Goal: Task Accomplishment & Management: Use online tool/utility

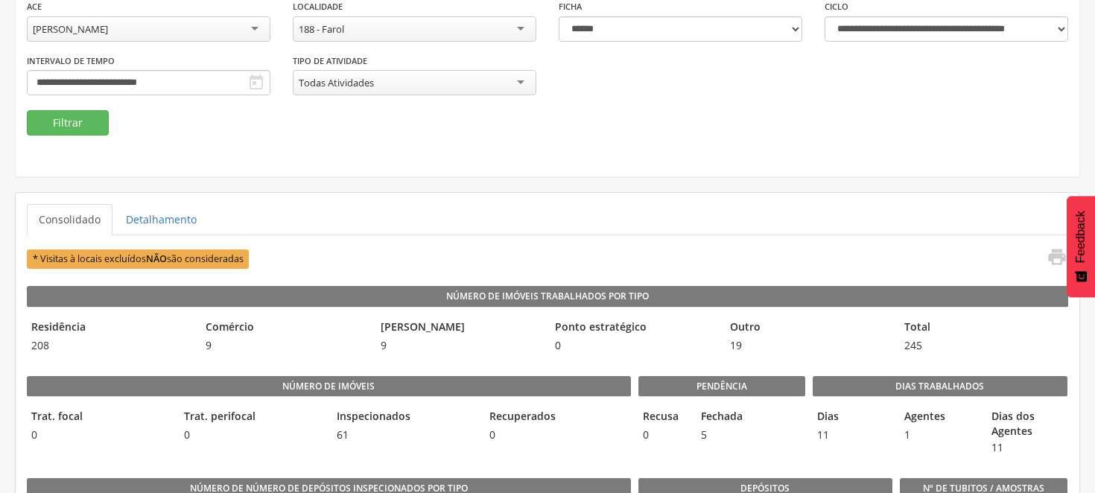
scroll to position [165, 0]
drag, startPoint x: 641, startPoint y: 154, endPoint x: 677, endPoint y: 156, distance: 35.8
click at [671, 151] on div "**********" at bounding box center [548, 36] width 1064 height 282
drag, startPoint x: 684, startPoint y: 162, endPoint x: 683, endPoint y: 183, distance: 21.6
click at [684, 165] on div "**********" at bounding box center [548, 36] width 1064 height 282
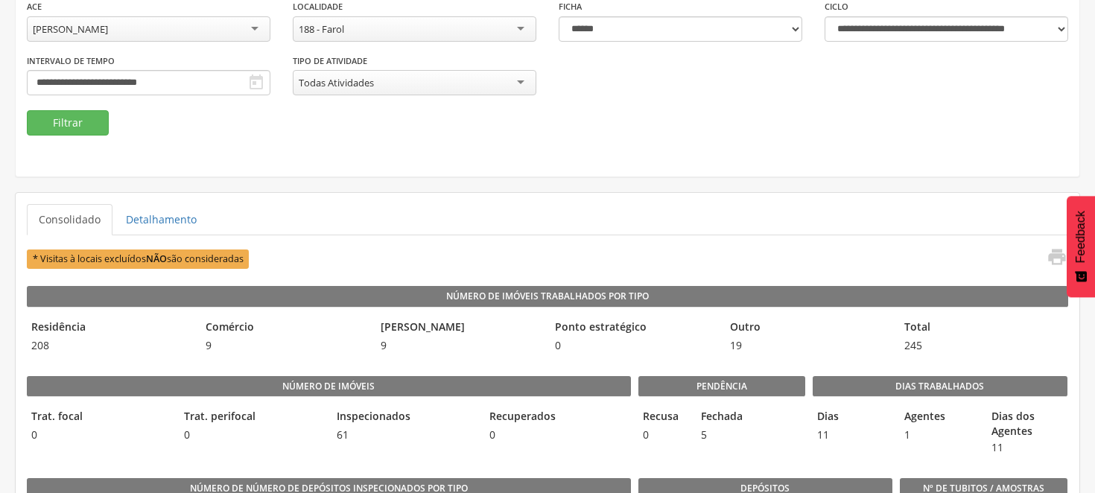
scroll to position [0, 0]
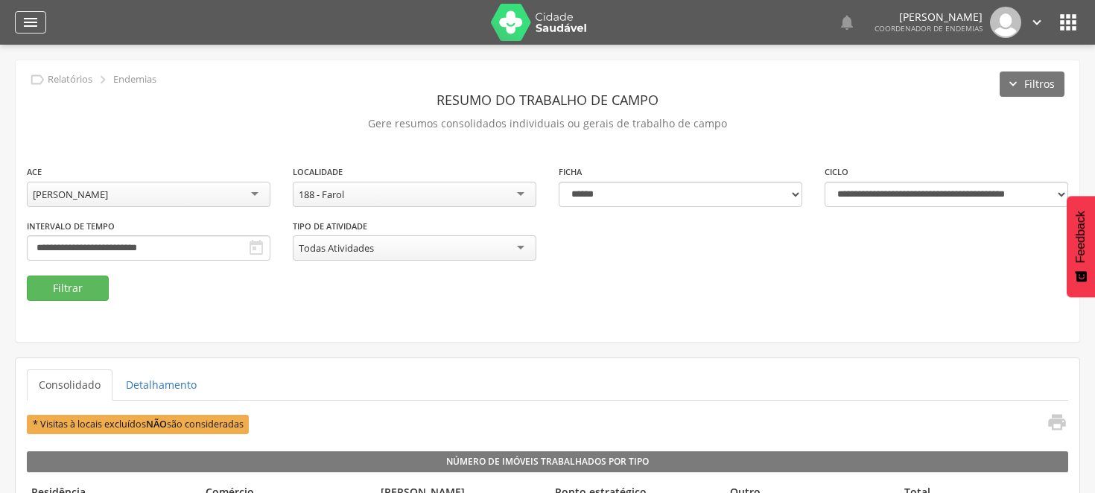
click at [34, 19] on icon "" at bounding box center [31, 22] width 18 height 18
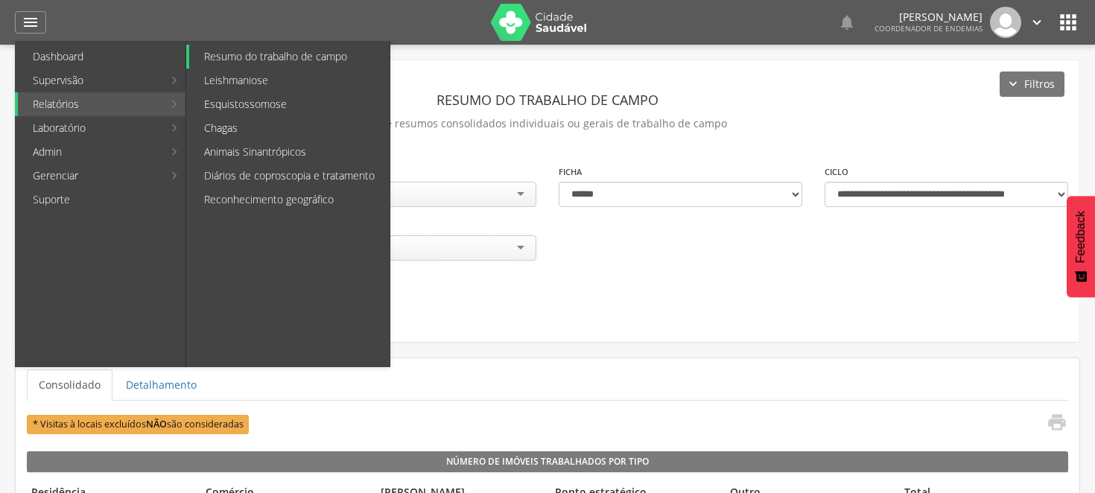
click at [256, 52] on link "Resumo do trabalho de campo" at bounding box center [289, 57] width 200 height 24
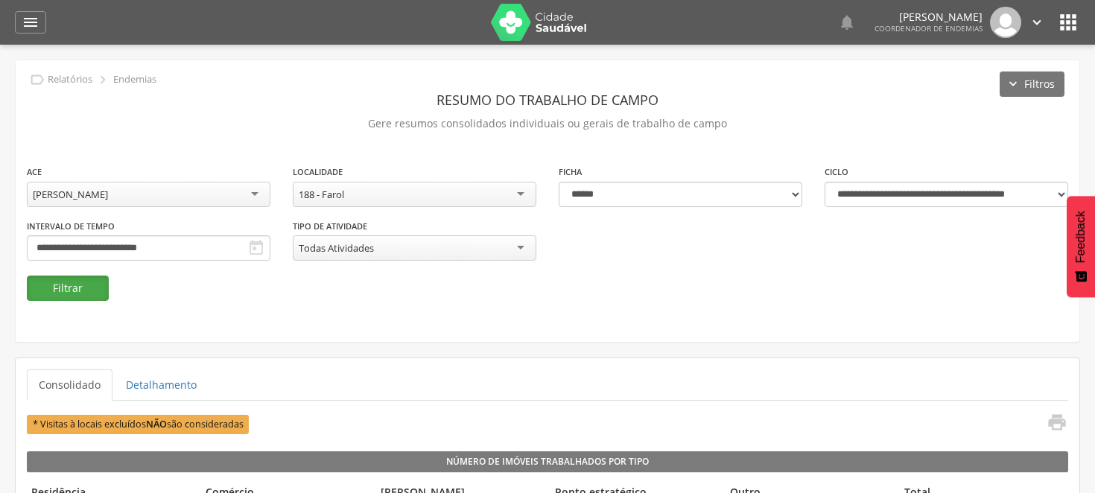
click at [62, 294] on button "Filtrar" at bounding box center [68, 288] width 82 height 25
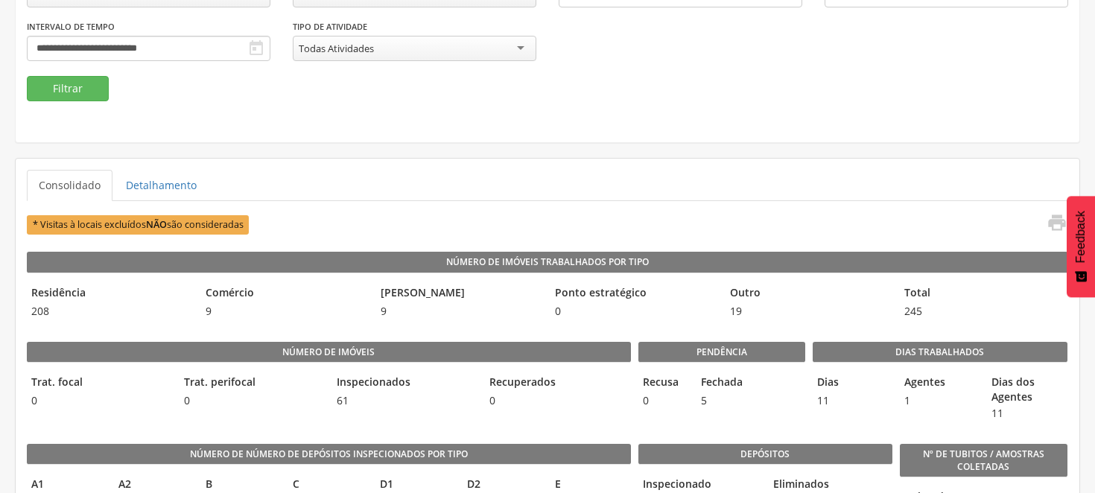
scroll to position [210, 0]
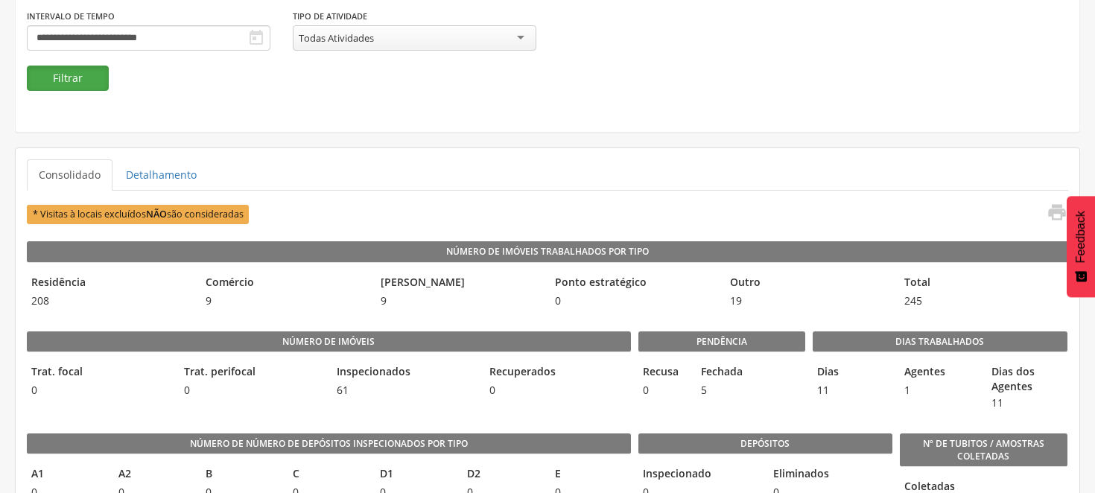
click at [52, 75] on button "Filtrar" at bounding box center [68, 78] width 82 height 25
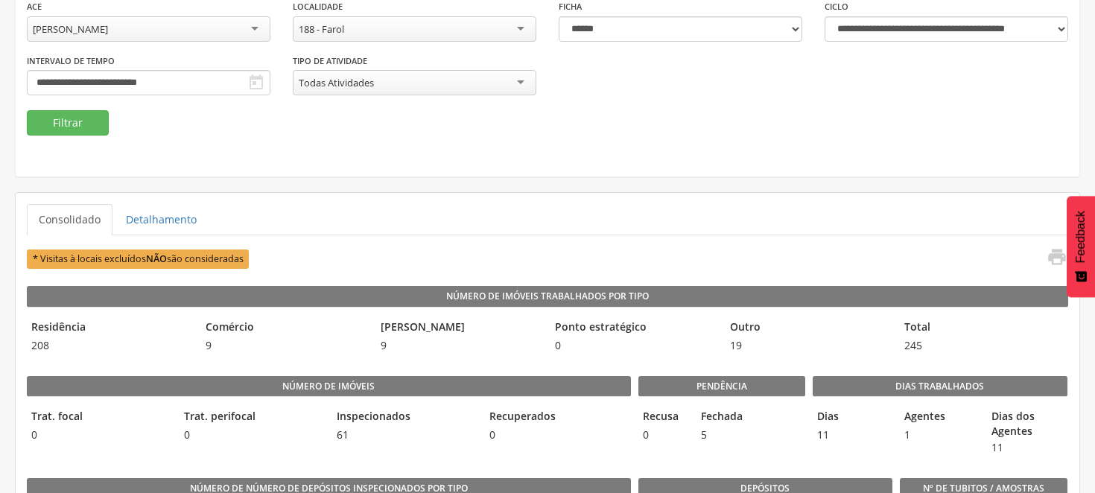
scroll to position [127, 0]
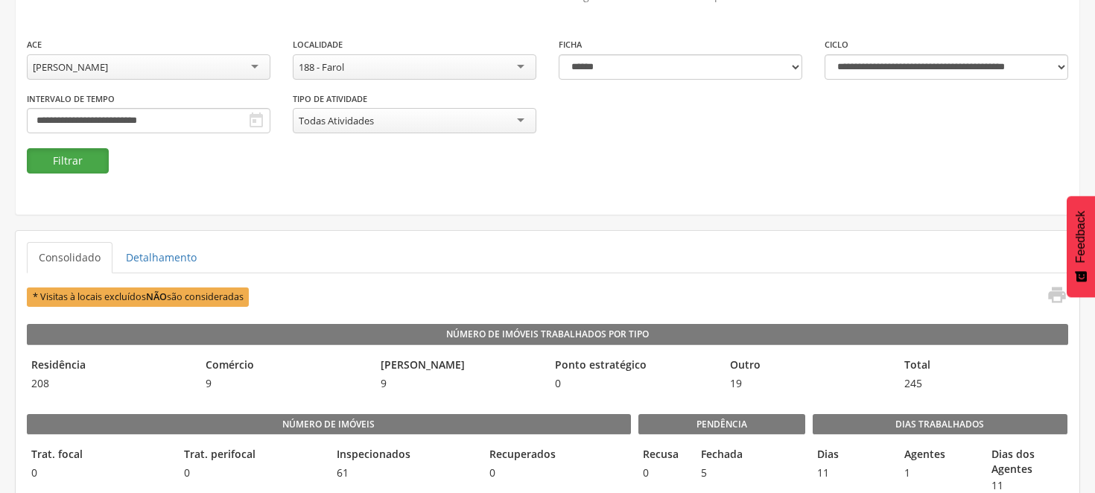
click at [60, 161] on button "Filtrar" at bounding box center [68, 160] width 82 height 25
click at [76, 154] on button "Filtrar" at bounding box center [68, 160] width 82 height 25
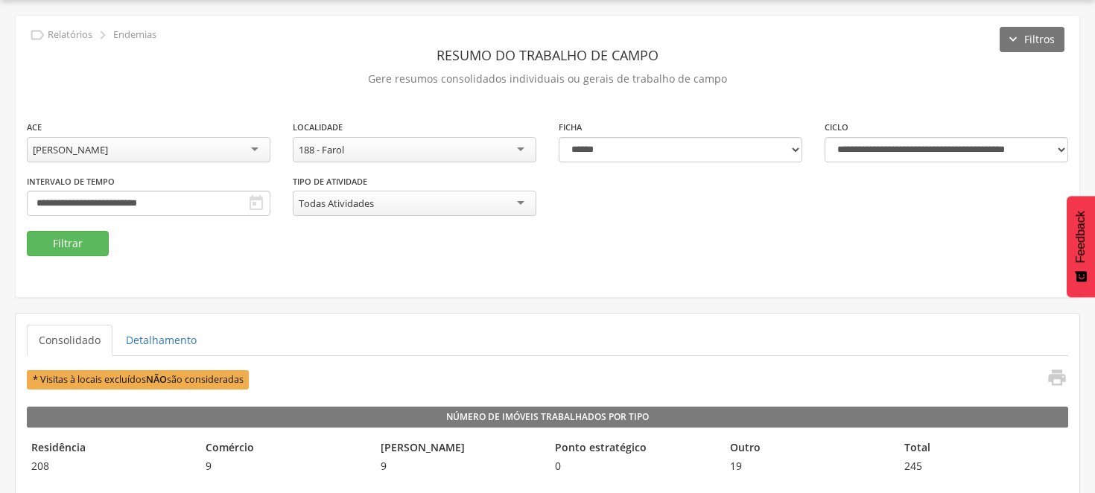
scroll to position [0, 0]
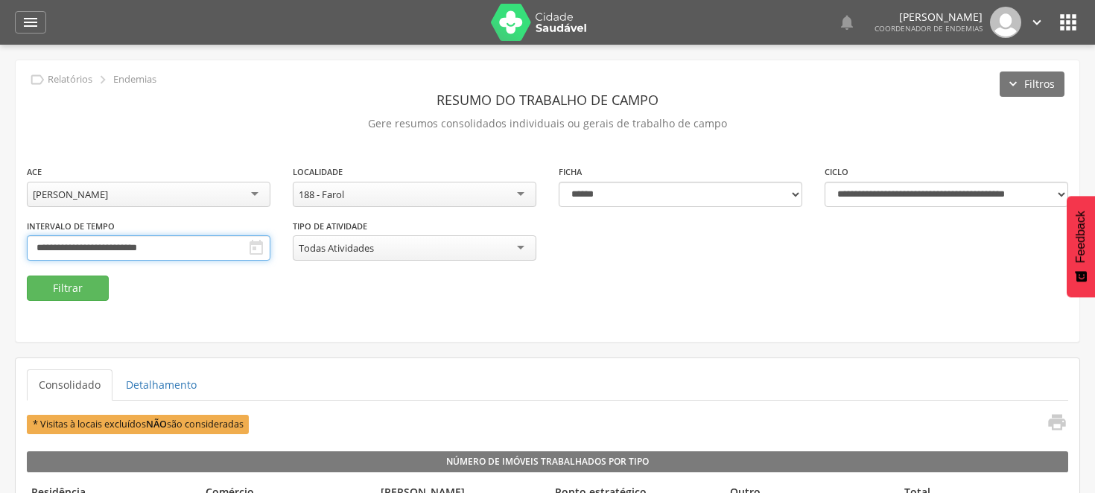
click at [668, 247] on body " Dashboard Supervisão Ranking Aplicativo desatualizado Última sincronização Ma…" at bounding box center [547, 246] width 1095 height 493
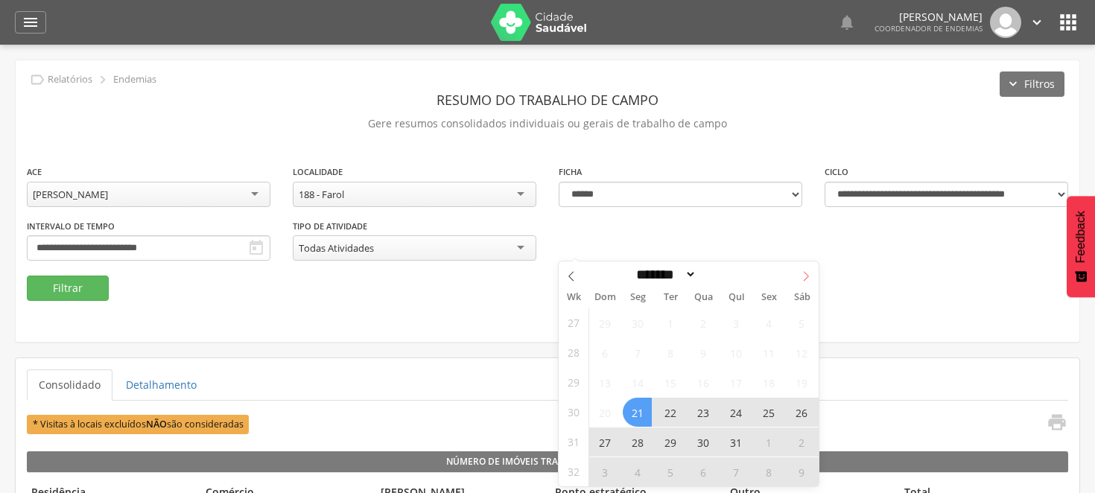
click at [803, 274] on icon at bounding box center [806, 276] width 10 height 10
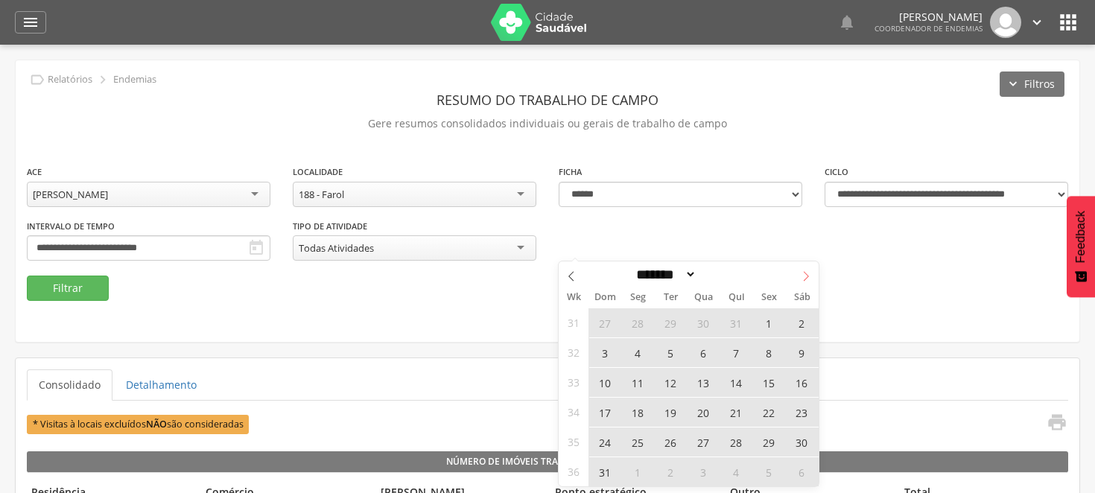
click at [803, 276] on icon at bounding box center [806, 276] width 10 height 10
select select "*"
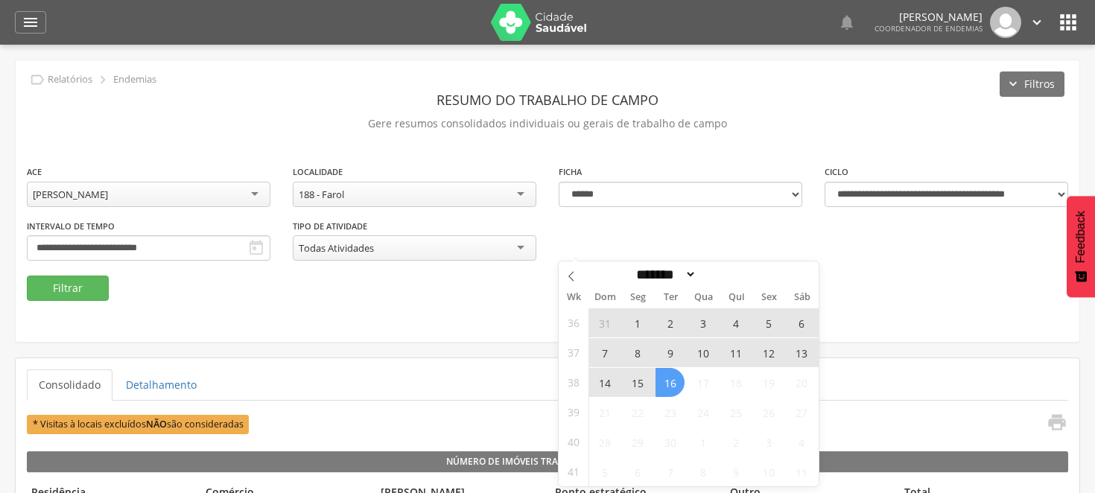
click at [606, 352] on span "7" at bounding box center [604, 352] width 29 height 29
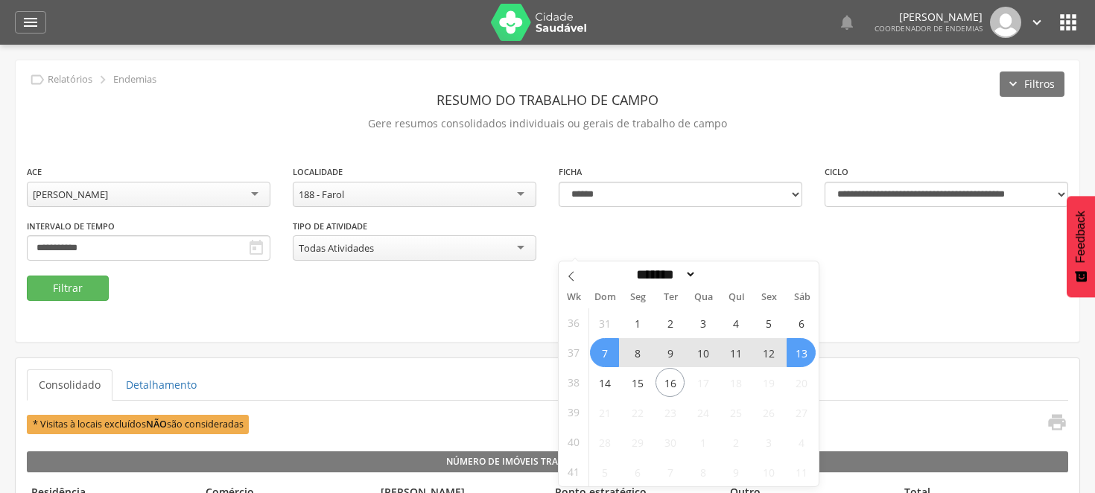
click at [805, 348] on span "13" at bounding box center [801, 352] width 29 height 29
type input "**********"
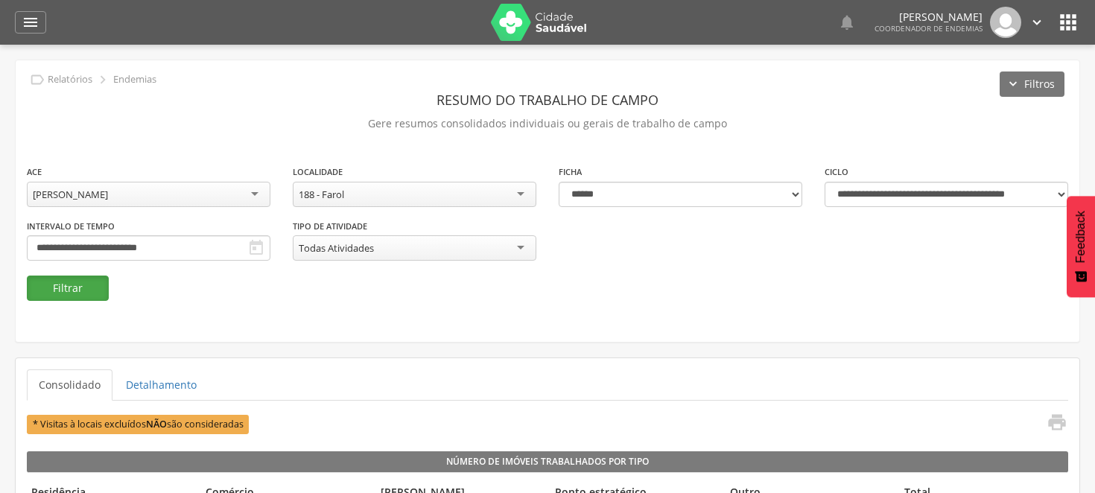
click at [69, 288] on button "Filtrar" at bounding box center [68, 288] width 82 height 25
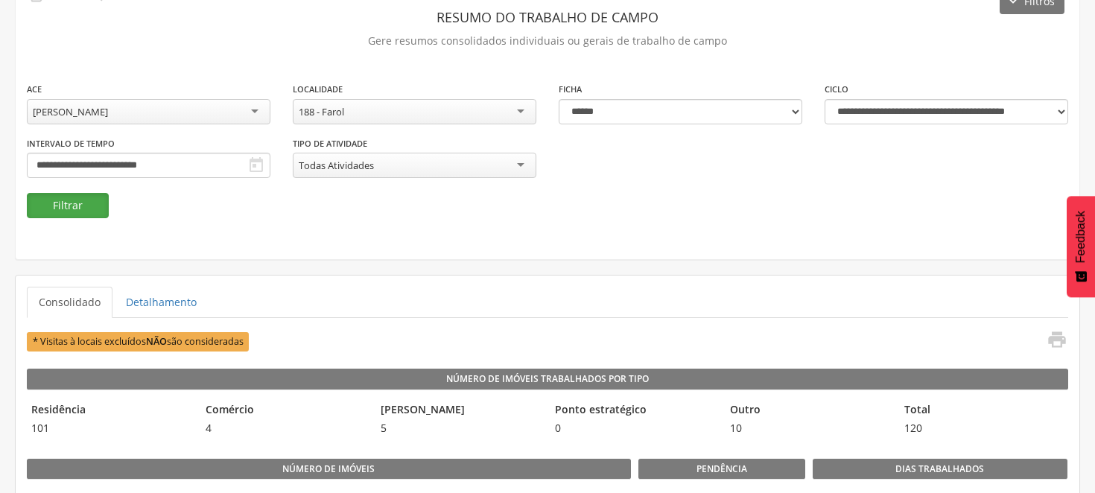
click at [67, 201] on button "Filtrar" at bounding box center [68, 205] width 82 height 25
click at [94, 206] on button "Filtrar" at bounding box center [68, 205] width 82 height 25
click at [522, 109] on div "188 - Farol" at bounding box center [415, 111] width 244 height 25
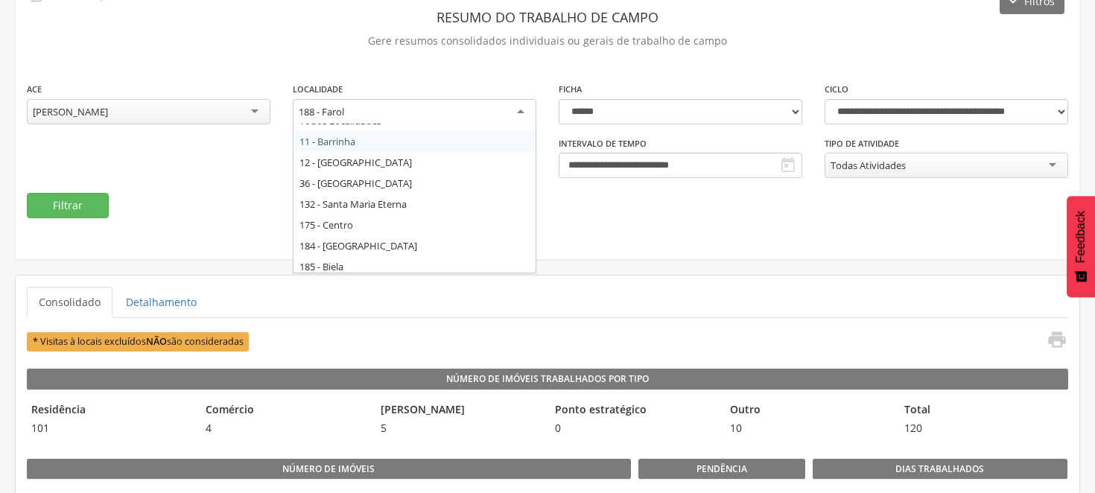
scroll to position [0, 0]
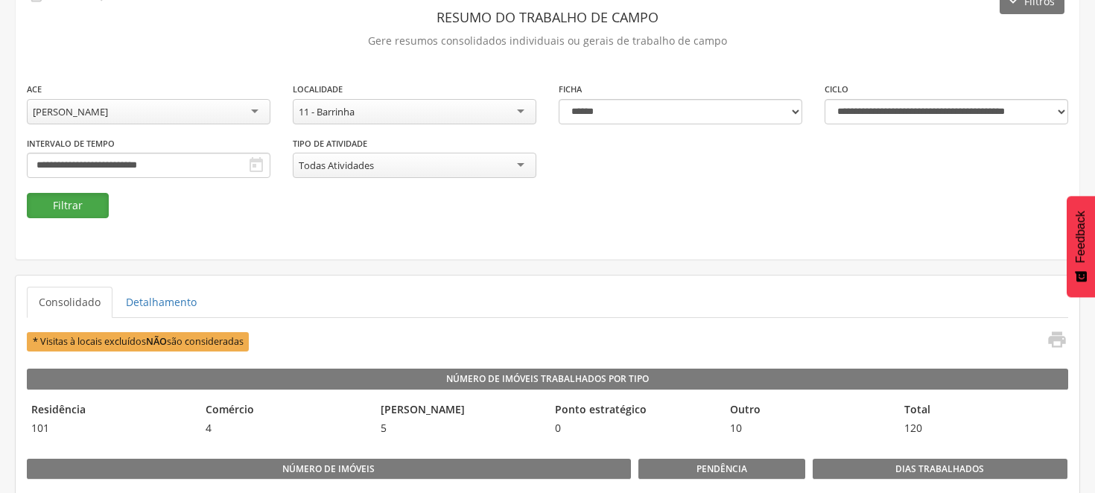
click at [91, 206] on button "Filtrar" at bounding box center [68, 205] width 82 height 25
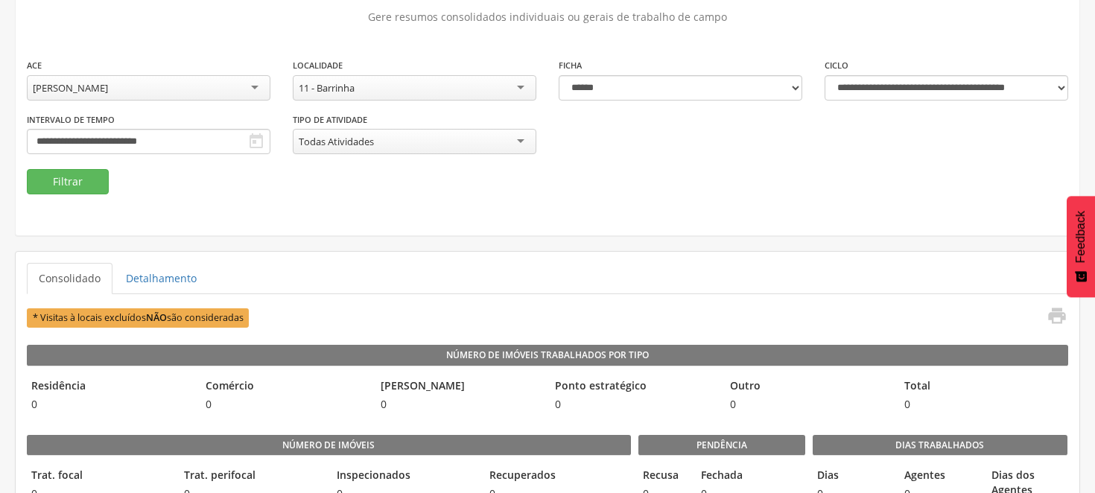
scroll to position [83, 0]
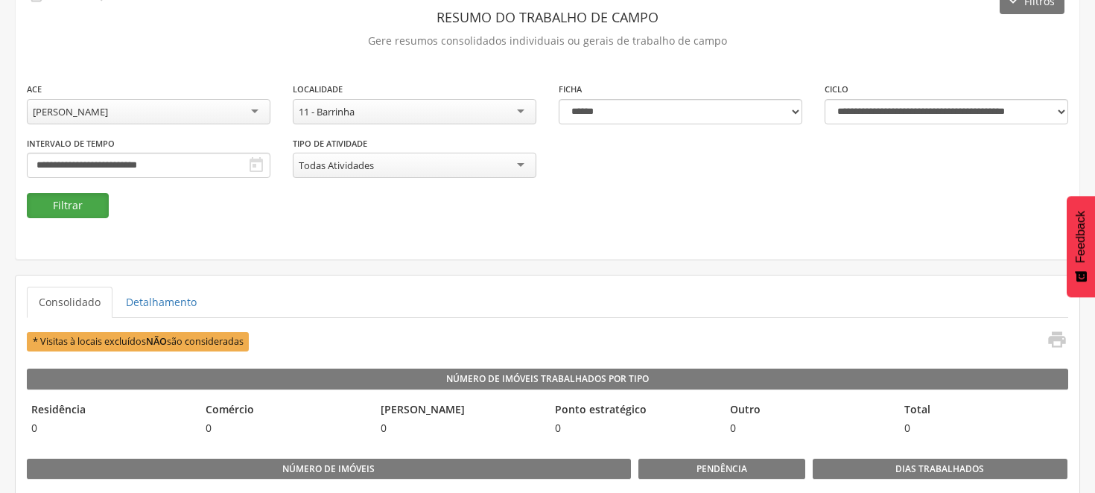
click at [80, 203] on button "Filtrar" at bounding box center [68, 205] width 82 height 25
click at [72, 206] on button "Filtrar" at bounding box center [68, 205] width 82 height 25
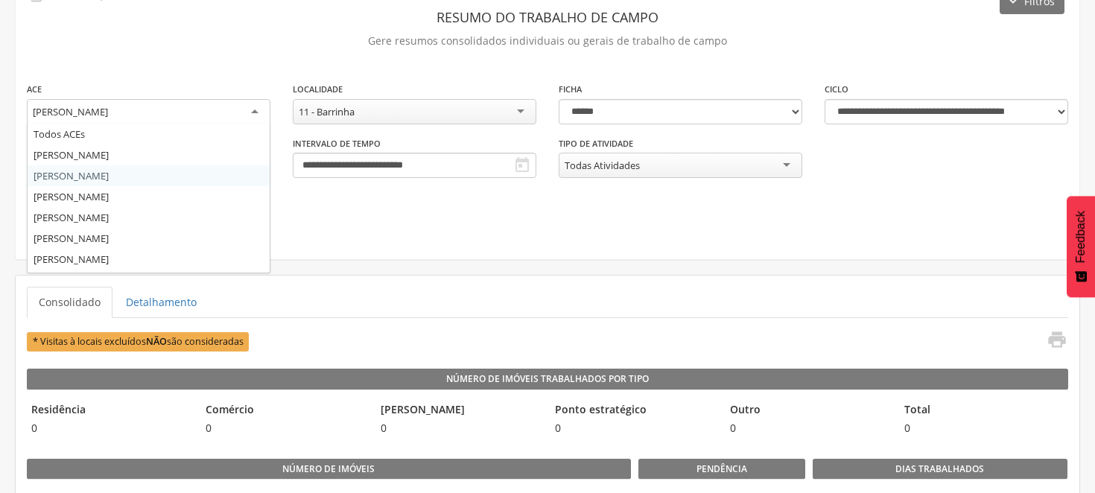
click at [252, 113] on div "[PERSON_NAME]" at bounding box center [149, 112] width 244 height 27
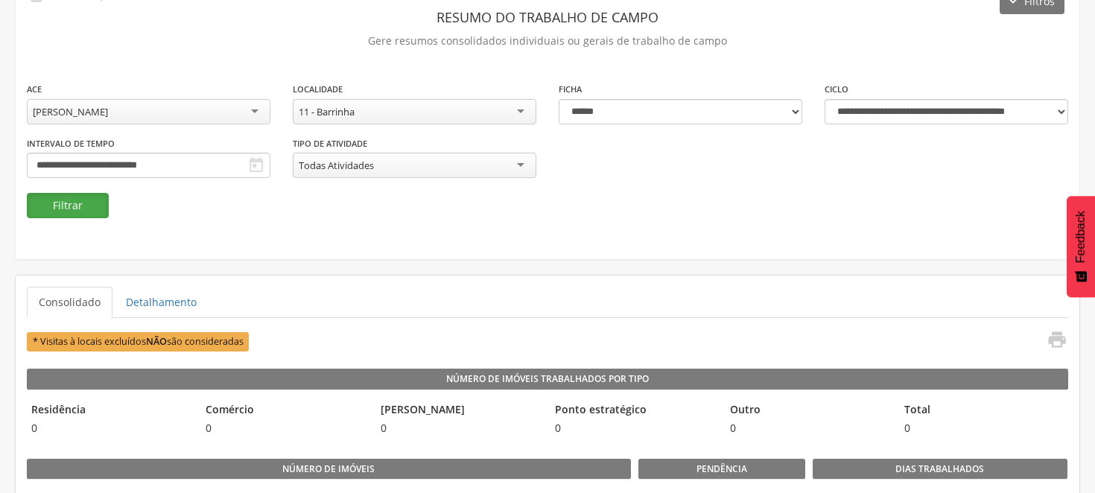
click at [77, 201] on button "Filtrar" at bounding box center [68, 205] width 82 height 25
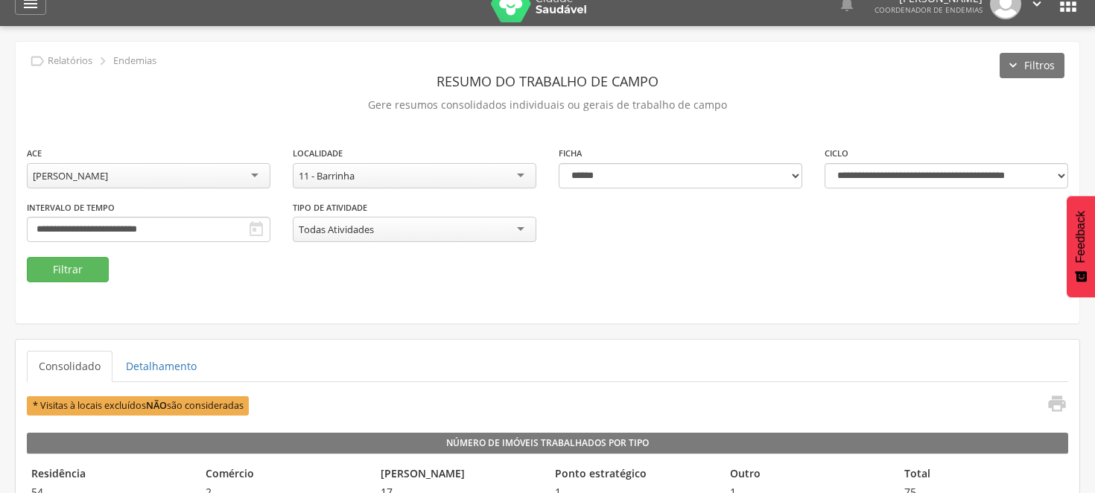
scroll to position [0, 0]
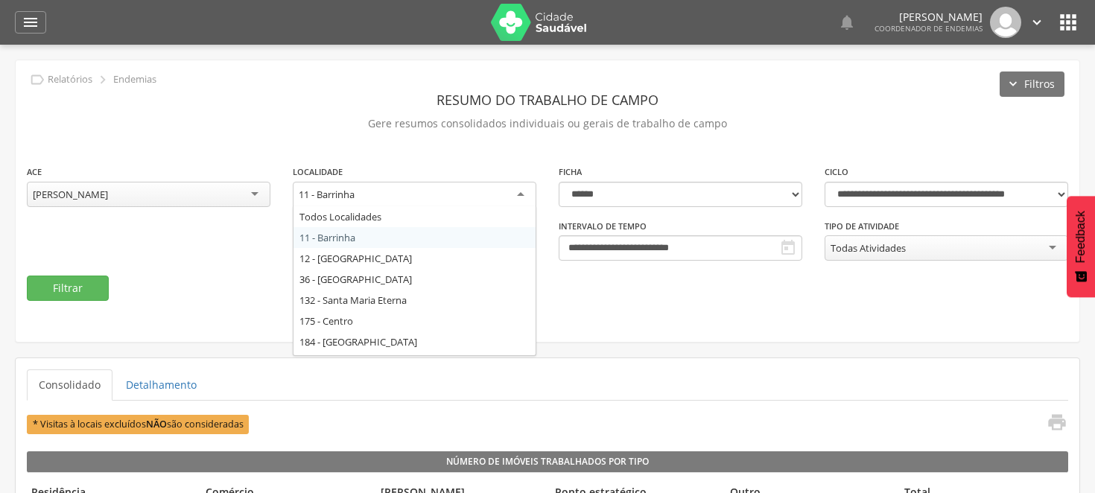
click at [522, 188] on div "11 - Barrinha" at bounding box center [415, 195] width 244 height 27
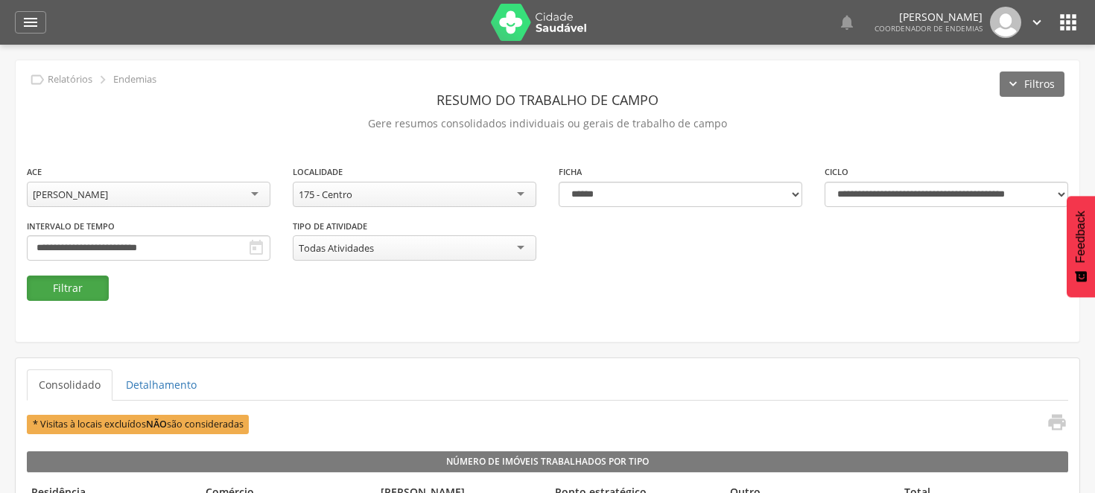
click at [86, 291] on button "Filtrar" at bounding box center [68, 288] width 82 height 25
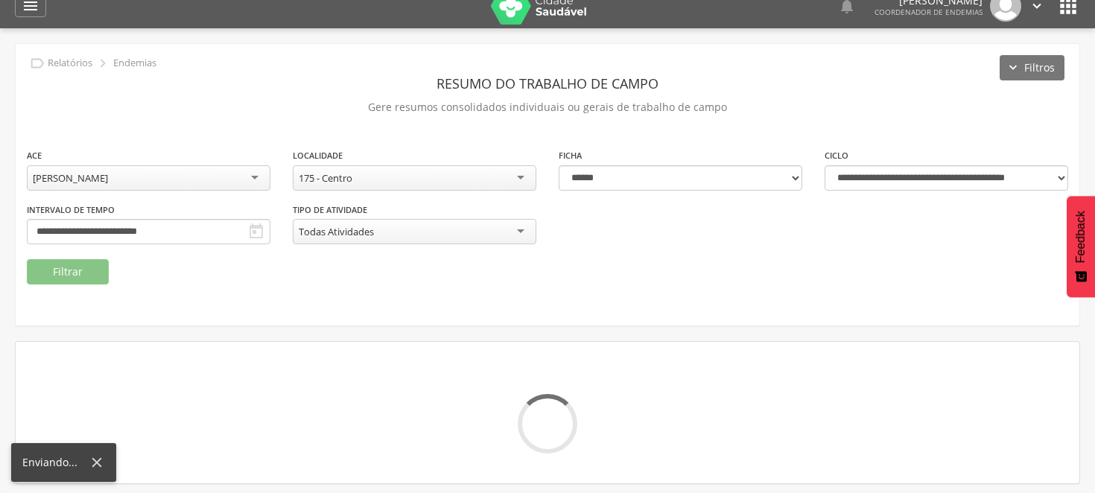
scroll to position [45, 0]
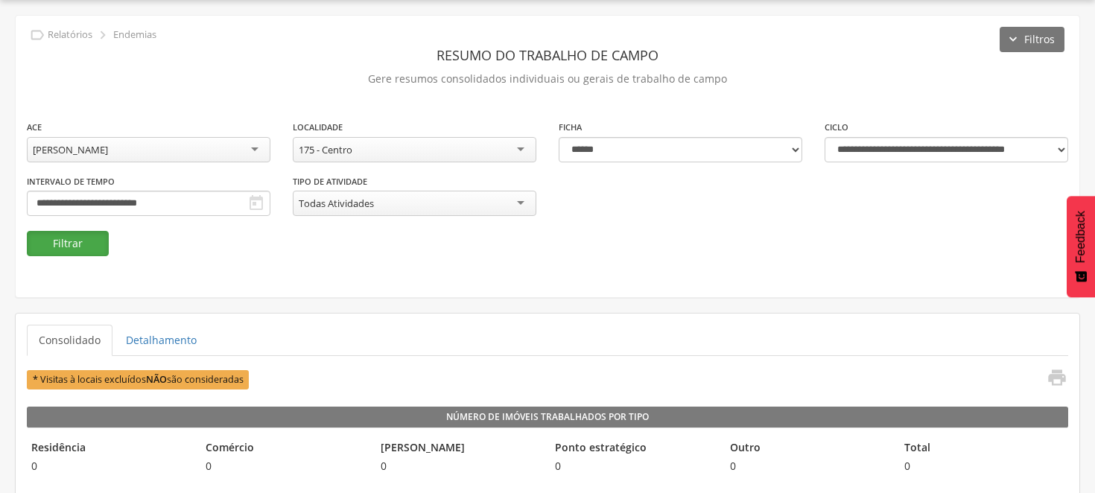
click at [89, 251] on button "Filtrar" at bounding box center [68, 243] width 82 height 25
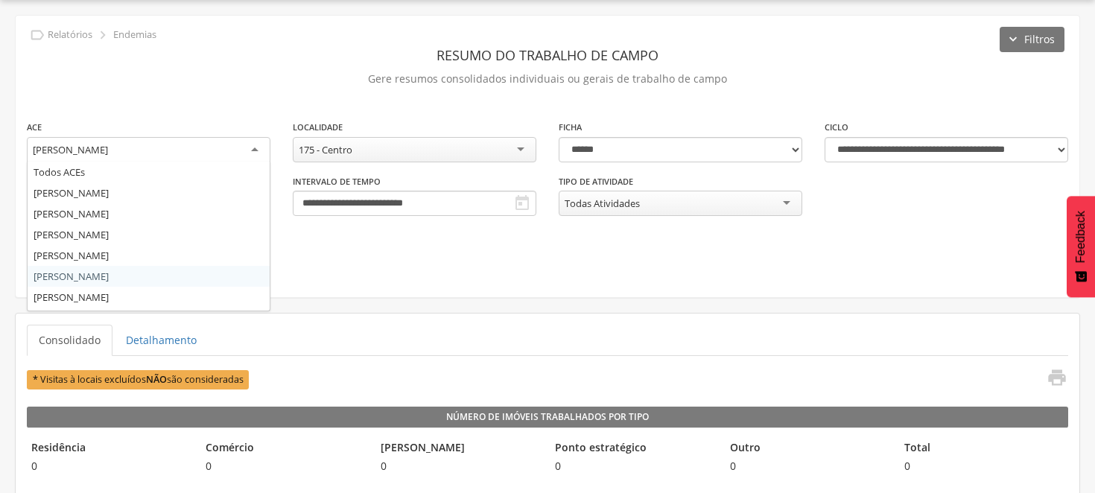
click at [253, 145] on div "[PERSON_NAME]" at bounding box center [149, 150] width 244 height 27
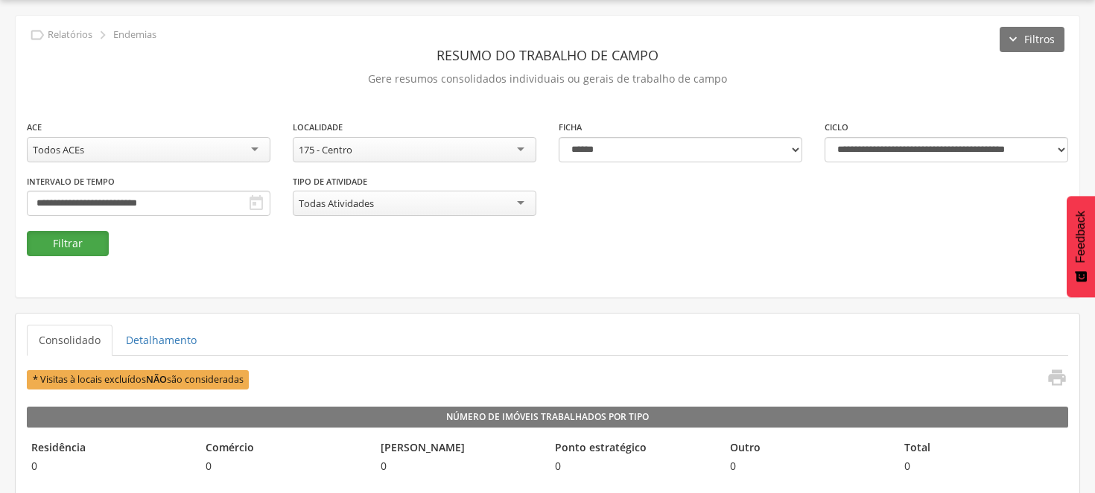
click at [83, 240] on button "Filtrar" at bounding box center [68, 243] width 82 height 25
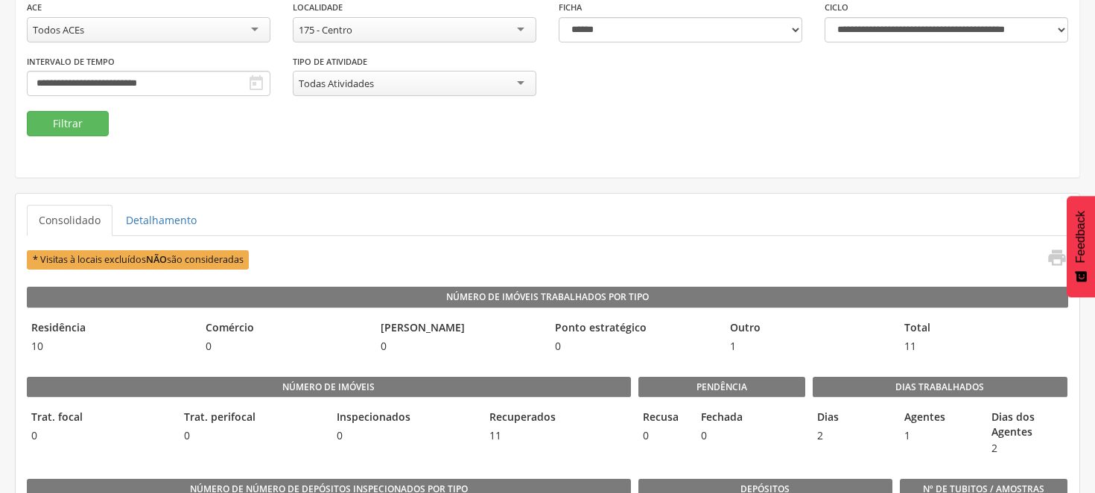
scroll to position [127, 0]
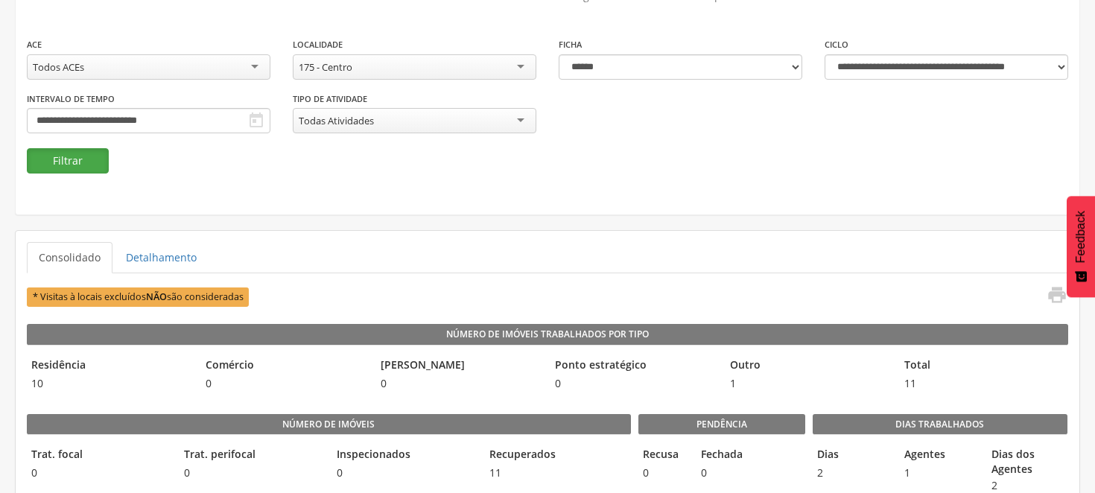
click at [76, 151] on button "Filtrar" at bounding box center [68, 160] width 82 height 25
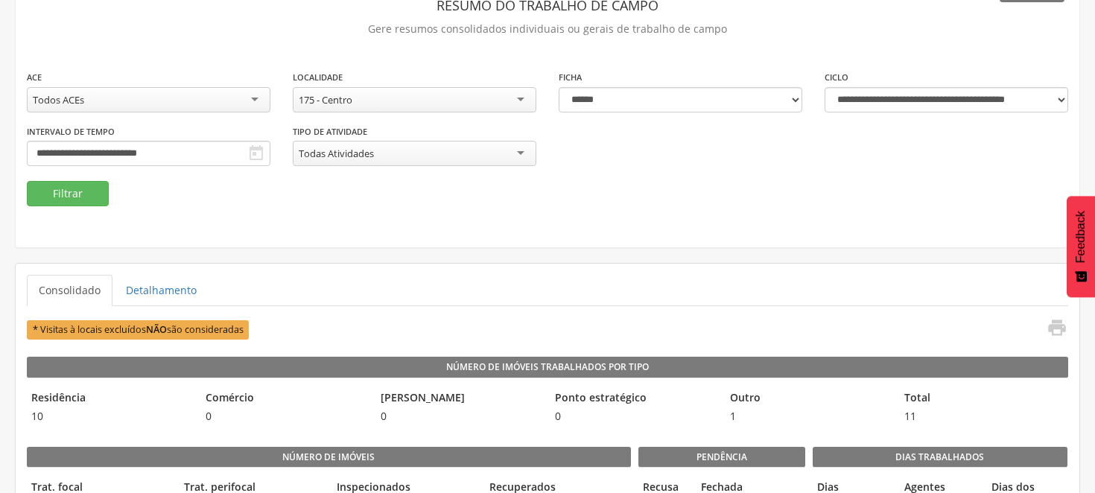
scroll to position [45, 0]
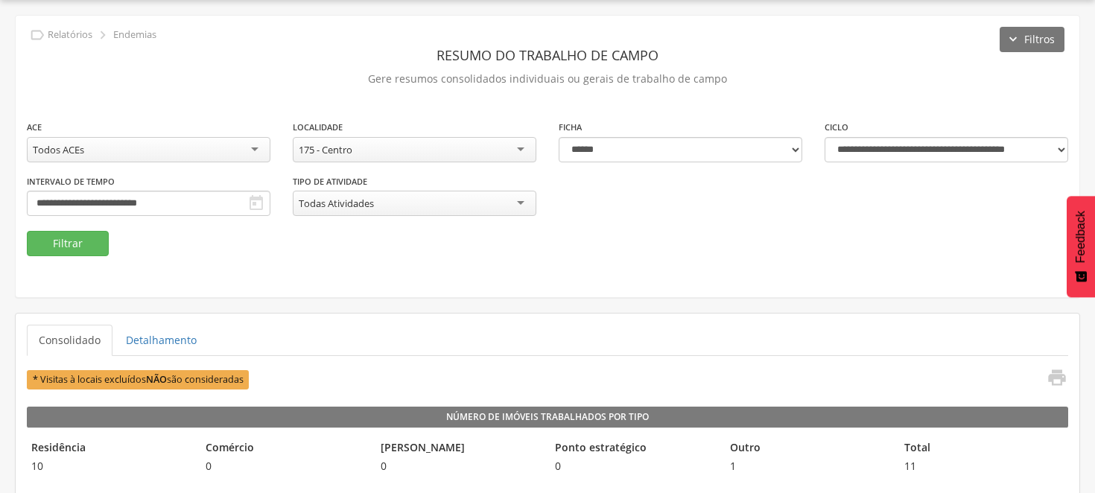
click at [525, 148] on div "175 - Centro" at bounding box center [415, 149] width 244 height 25
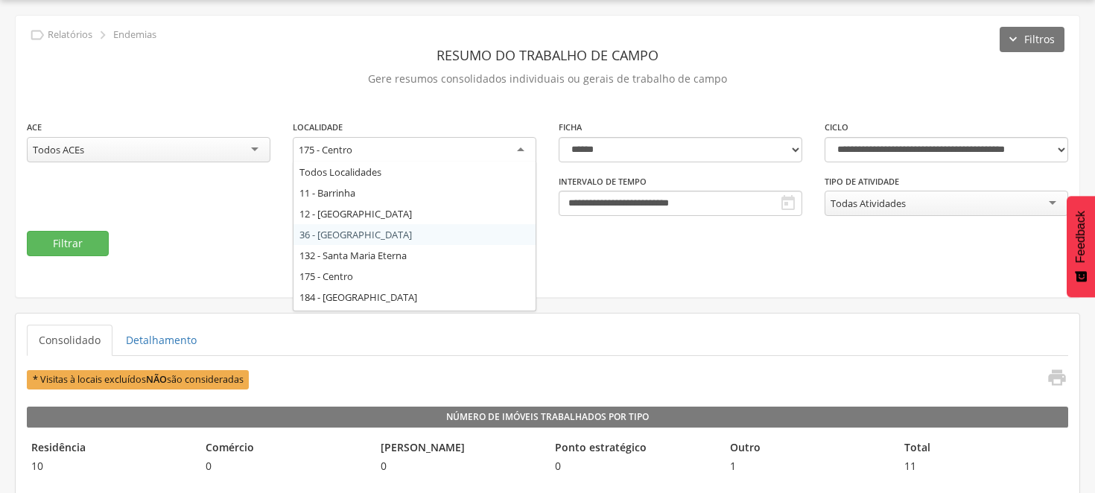
scroll to position [83, 0]
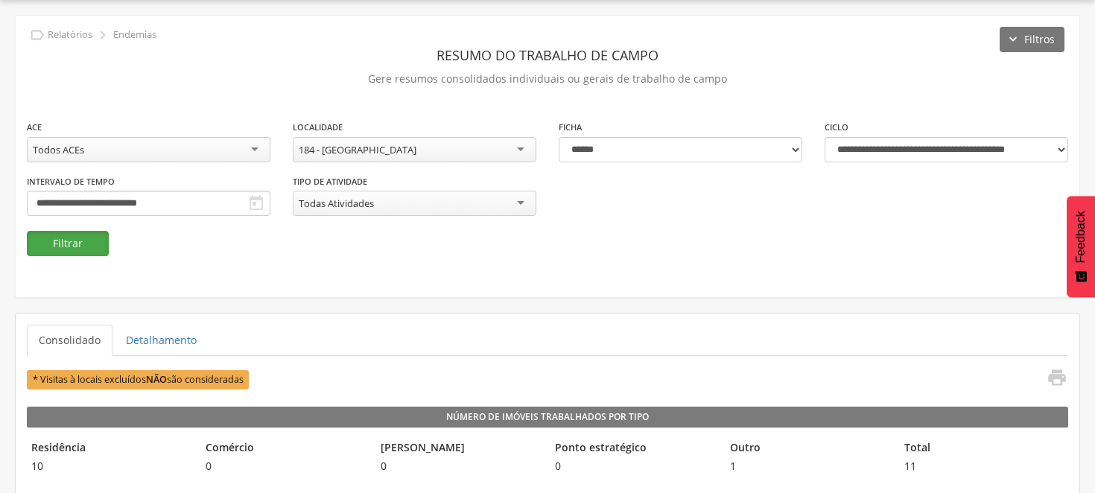
click at [75, 241] on button "Filtrar" at bounding box center [68, 243] width 82 height 25
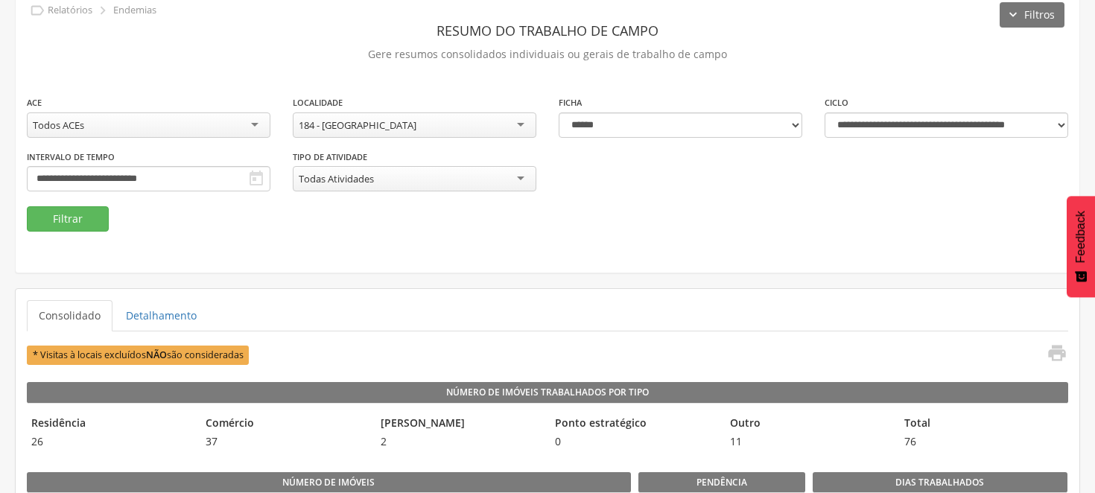
scroll to position [45, 0]
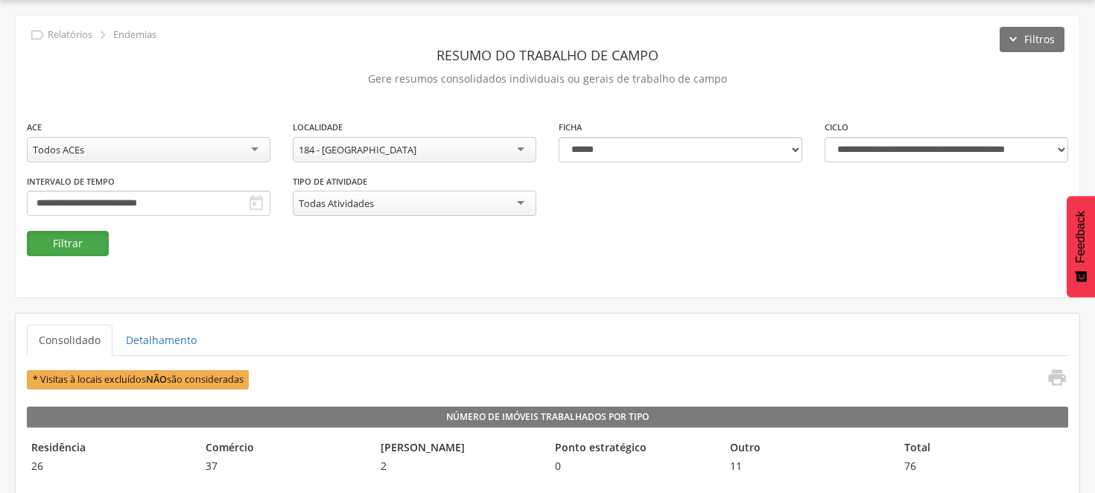
click at [63, 243] on button "Filtrar" at bounding box center [68, 243] width 82 height 25
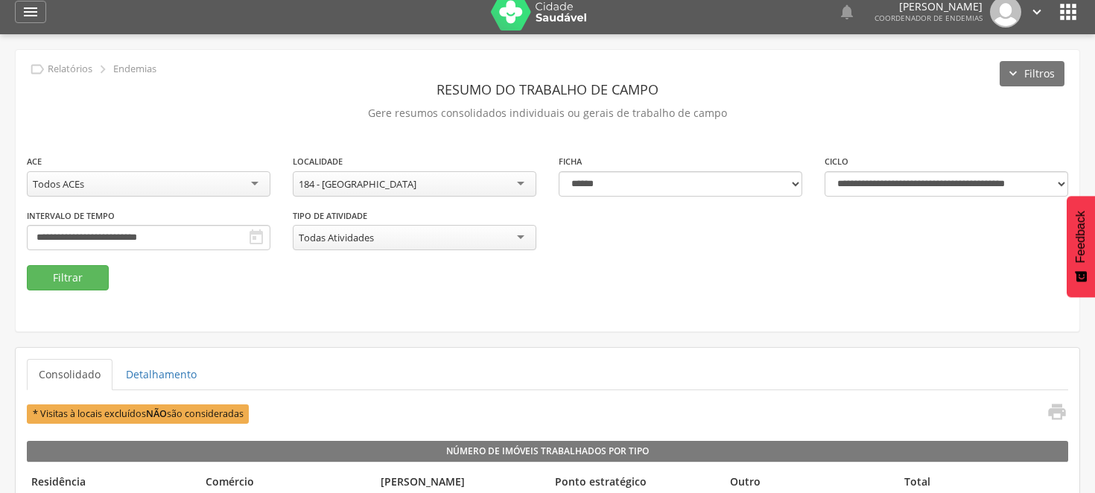
scroll to position [0, 0]
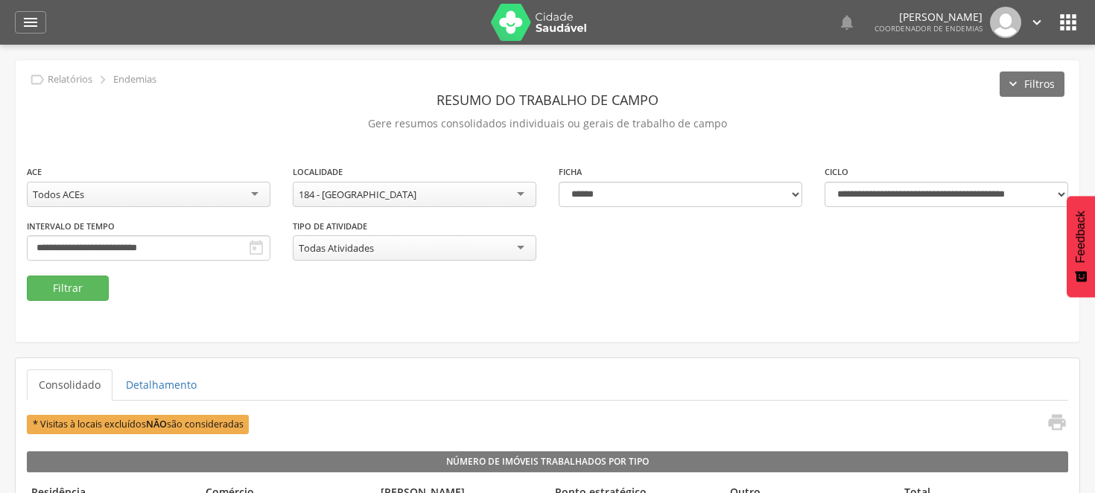
click at [517, 190] on div "184 - [GEOGRAPHIC_DATA]" at bounding box center [415, 194] width 244 height 25
click at [98, 287] on button "Filtrar" at bounding box center [68, 288] width 82 height 25
click at [101, 291] on button "Filtrar" at bounding box center [68, 288] width 82 height 25
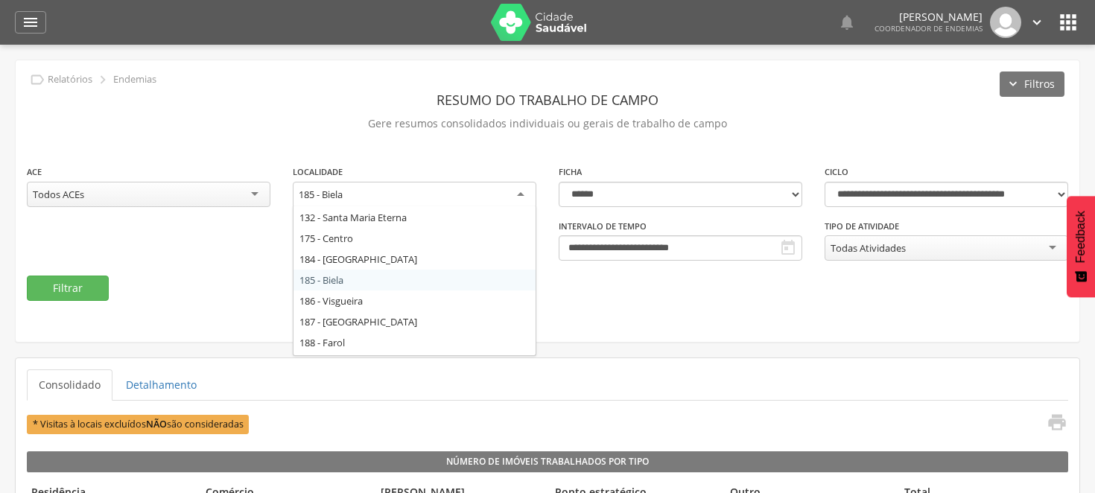
click at [519, 194] on div "185 - Biela" at bounding box center [415, 195] width 244 height 27
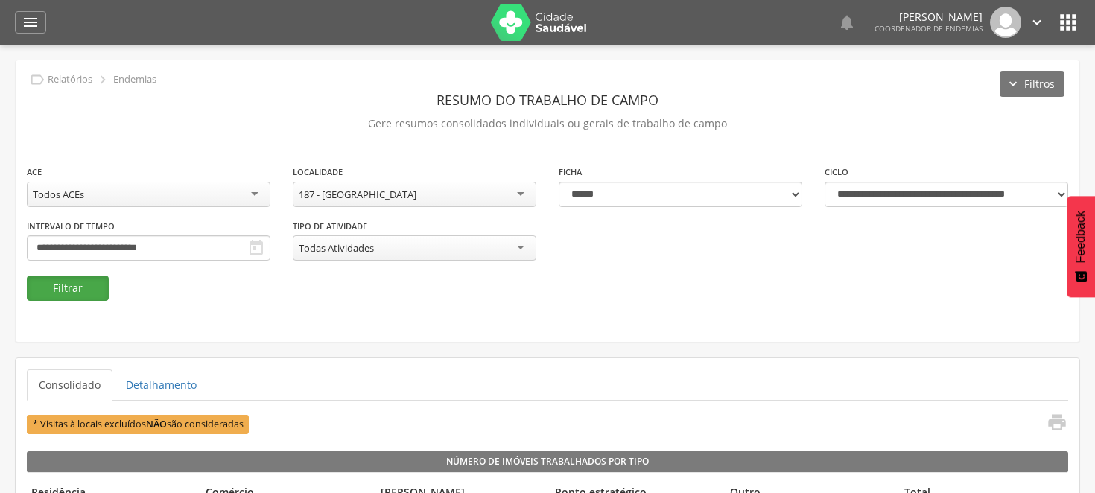
click at [85, 291] on button "Filtrar" at bounding box center [68, 288] width 82 height 25
click at [522, 190] on div "187 - [GEOGRAPHIC_DATA]" at bounding box center [415, 194] width 244 height 25
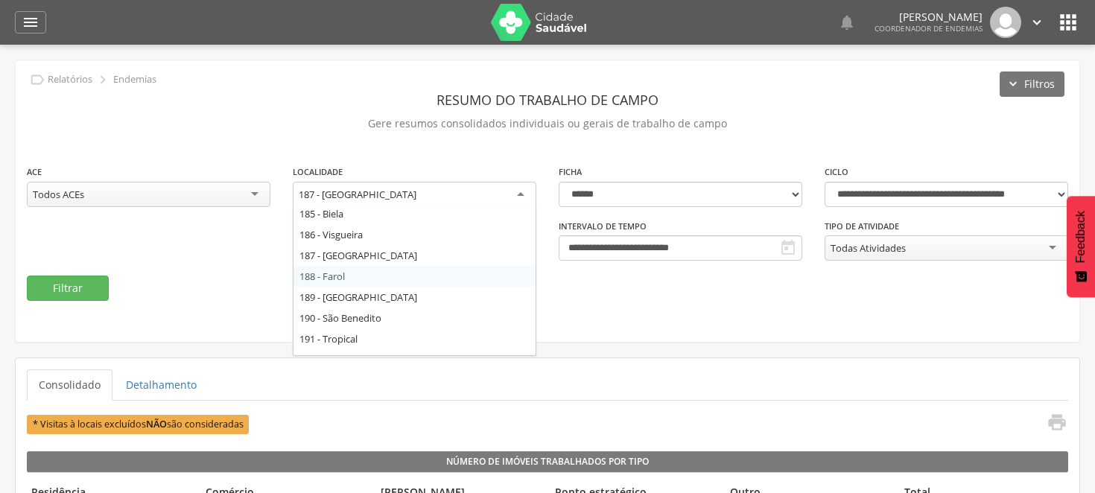
scroll to position [164, 0]
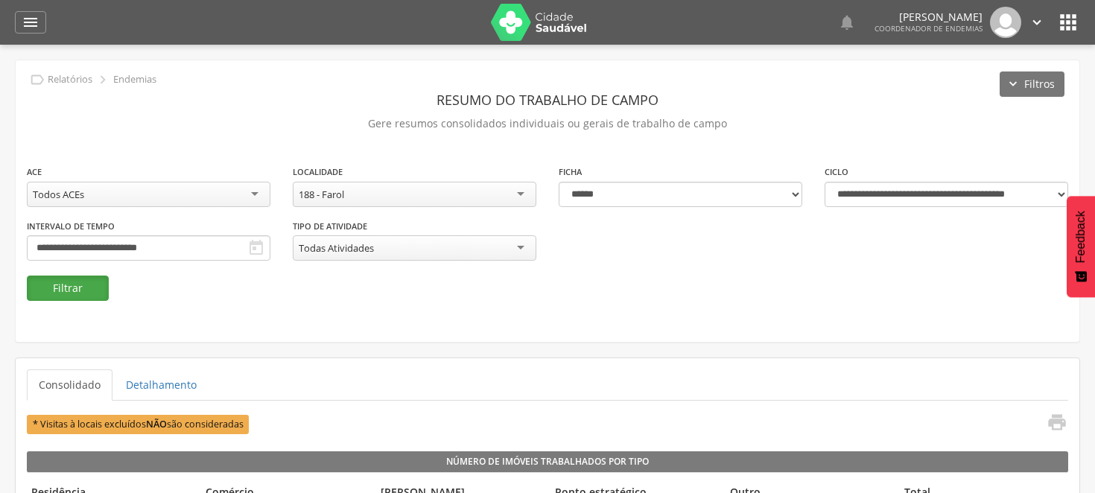
click at [63, 286] on button "Filtrar" at bounding box center [68, 288] width 82 height 25
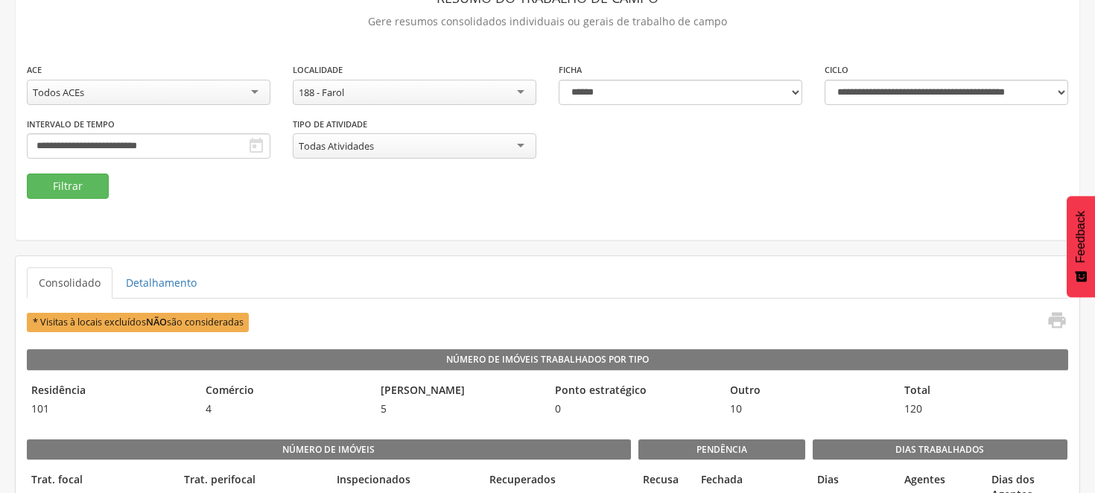
scroll to position [127, 0]
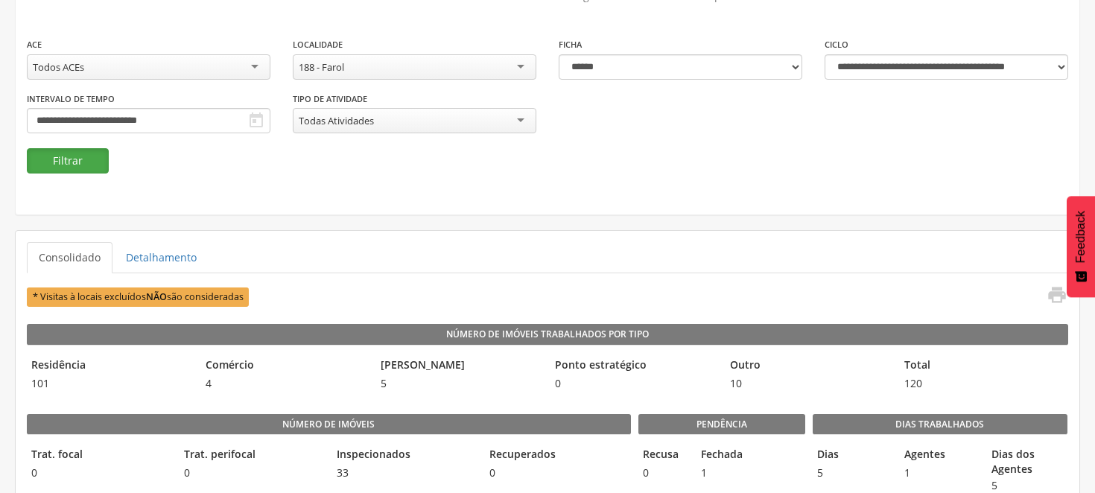
click at [85, 158] on button "Filtrar" at bounding box center [68, 160] width 82 height 25
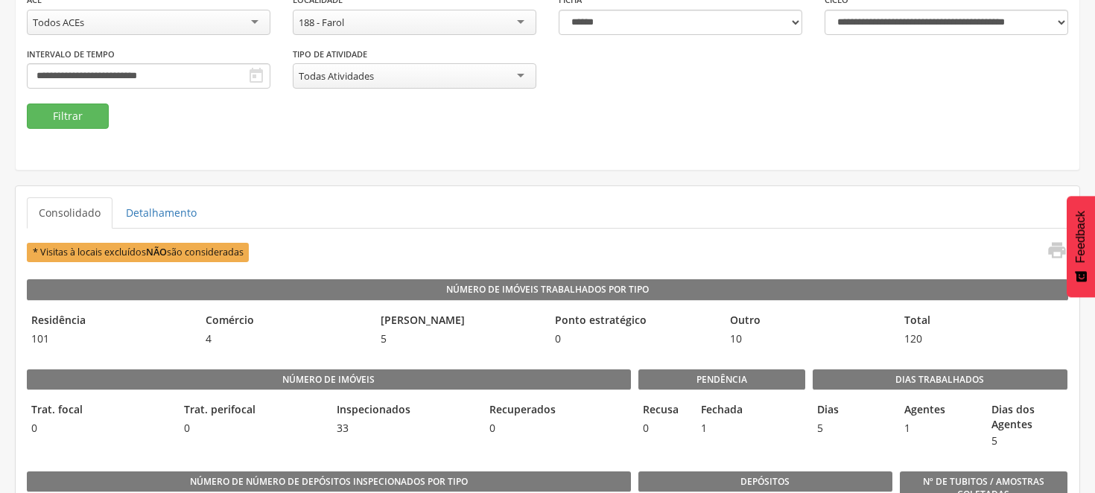
scroll to position [83, 0]
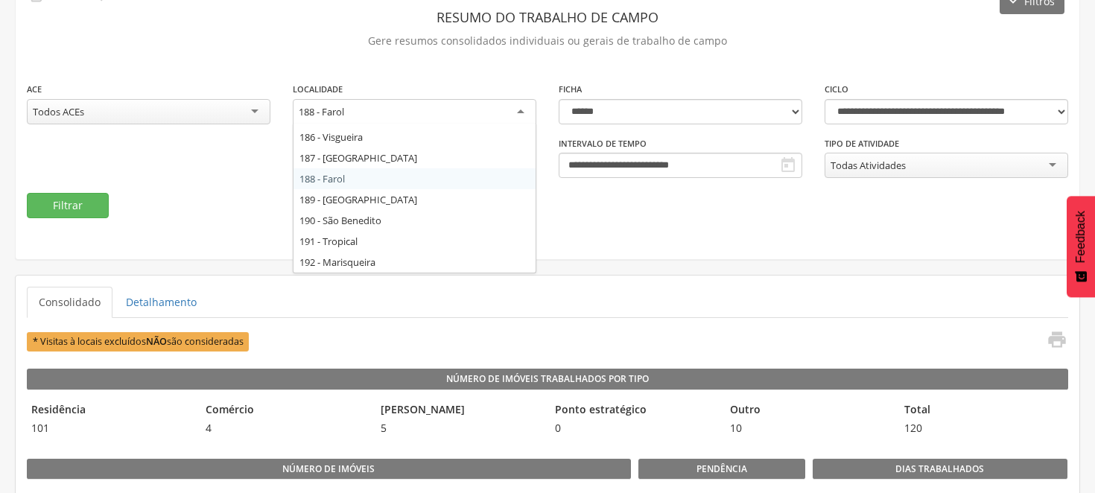
click at [523, 105] on div "188 - Farol" at bounding box center [415, 112] width 244 height 27
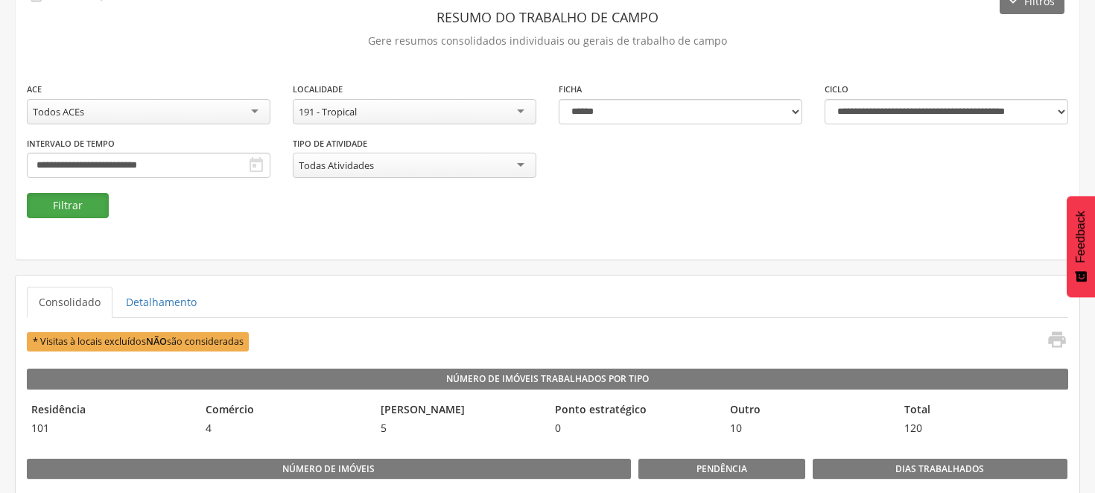
click at [83, 198] on button "Filtrar" at bounding box center [68, 205] width 82 height 25
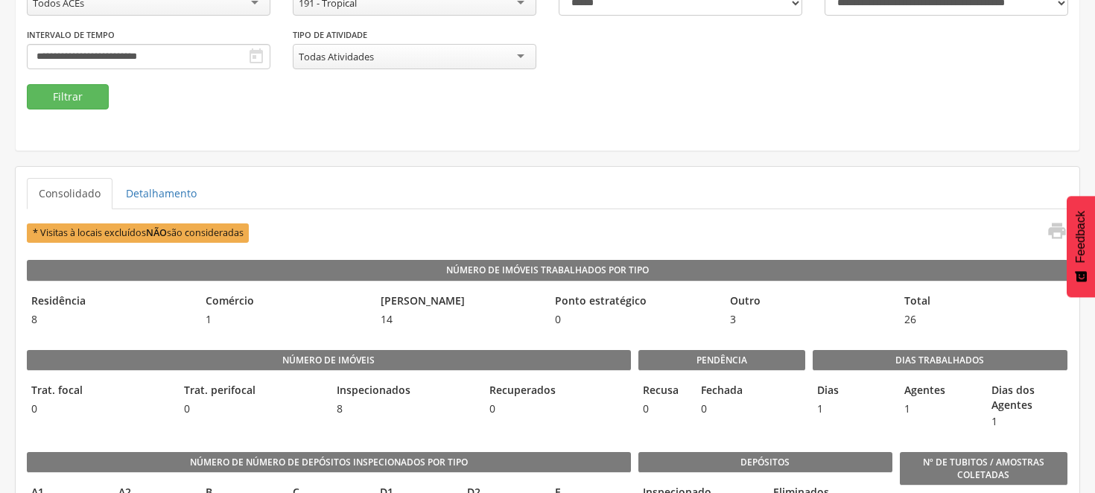
scroll to position [165, 0]
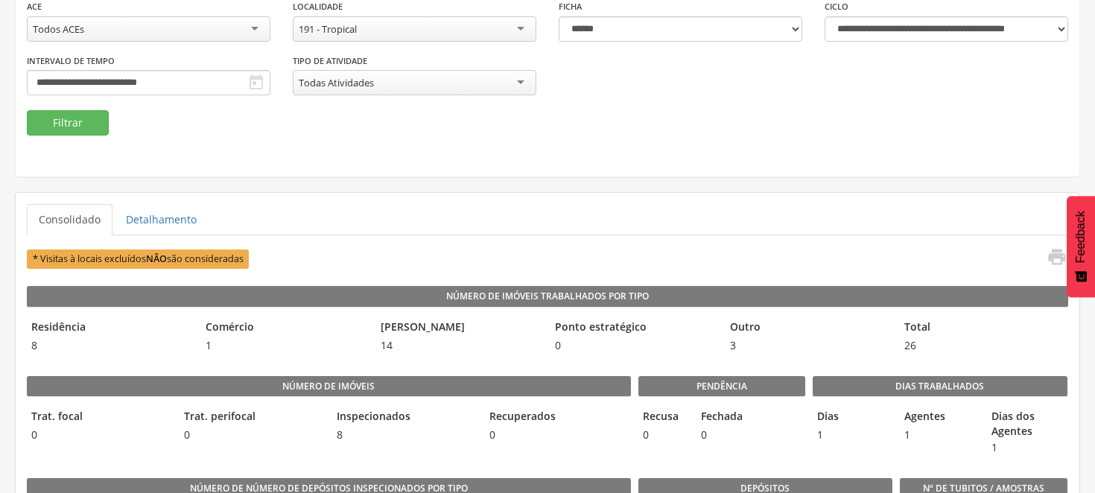
click at [457, 267] on div "* Visitas à locais excluídos NÃO são consideradas " at bounding box center [547, 259] width 1041 height 25
